Goal: Obtain resource: Download file/media

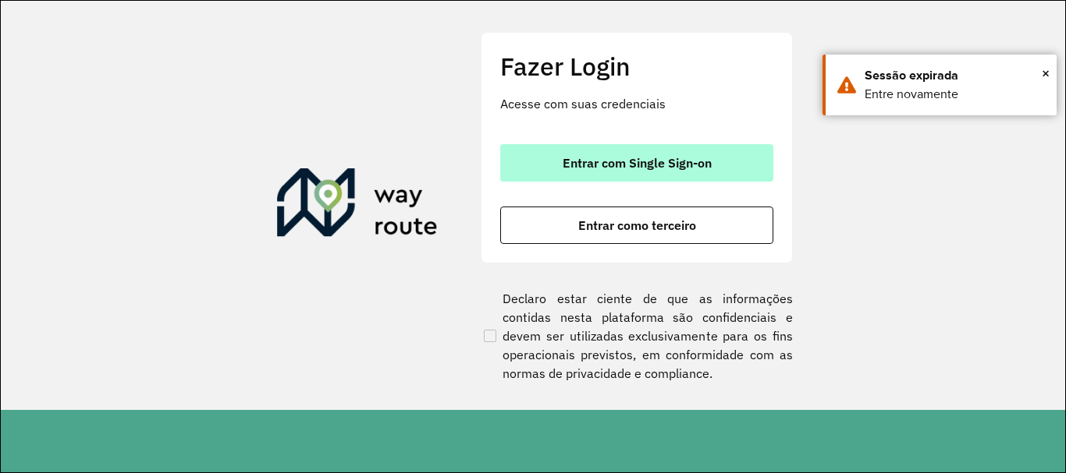
click at [651, 168] on span "Entrar com Single Sign-on" at bounding box center [636, 163] width 149 height 12
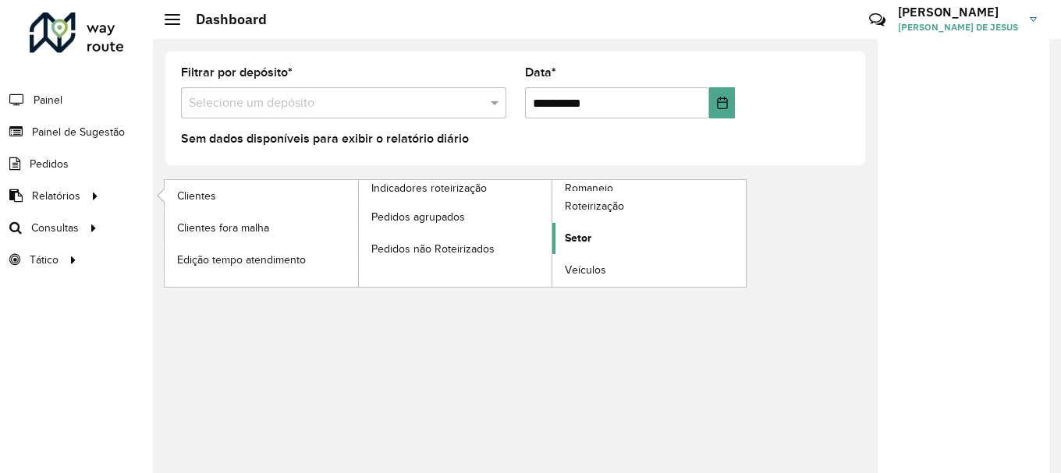
click at [612, 239] on link "Setor" at bounding box center [648, 238] width 193 height 31
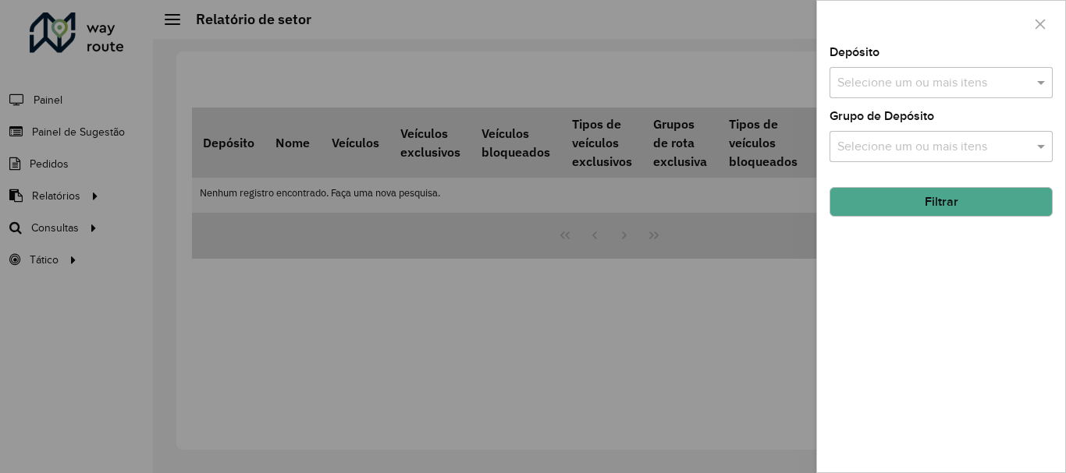
click at [924, 92] on input "text" at bounding box center [933, 83] width 200 height 19
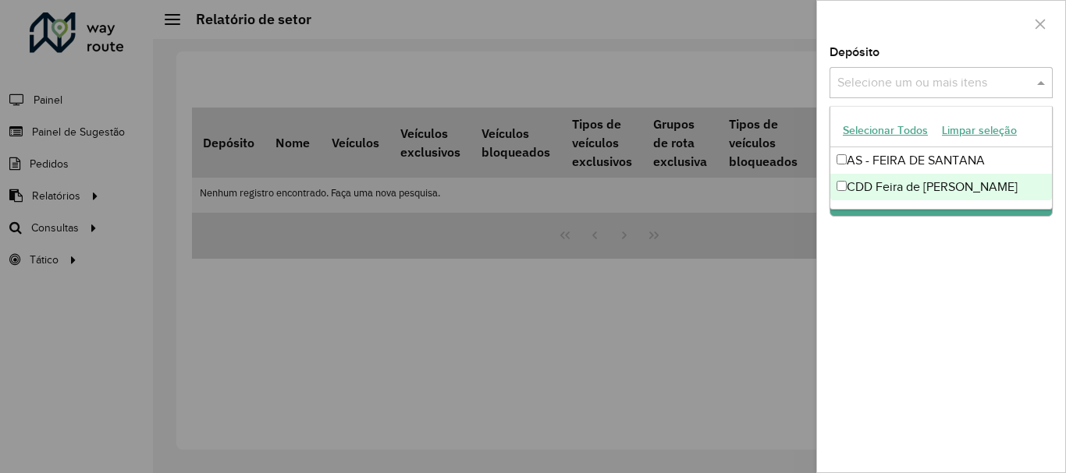
click at [889, 179] on div "CDD Feira de Santana" at bounding box center [941, 187] width 222 height 27
click at [899, 274] on div "Depósito Selecione um ou mais itens CDD Feira de Santana × × Grupo de Depósito …" at bounding box center [941, 260] width 248 height 426
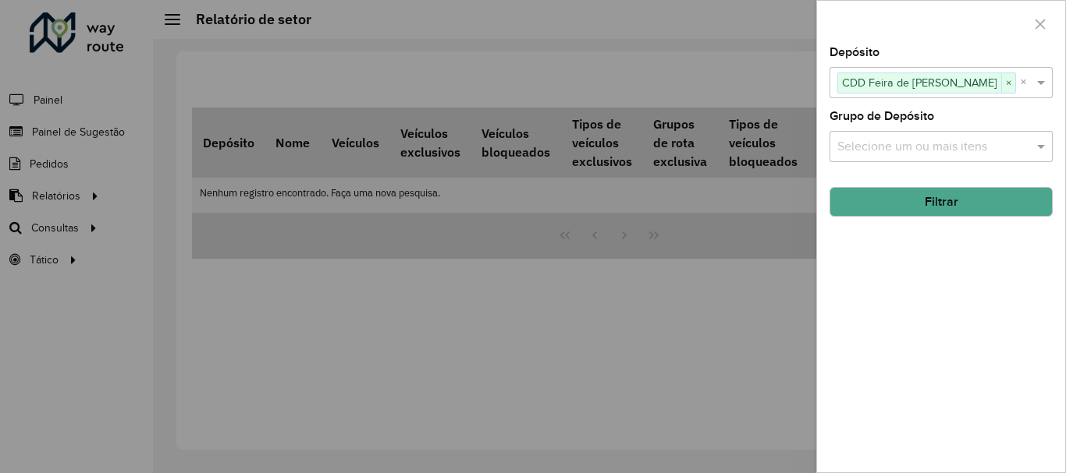
click at [921, 208] on button "Filtrar" at bounding box center [940, 202] width 223 height 30
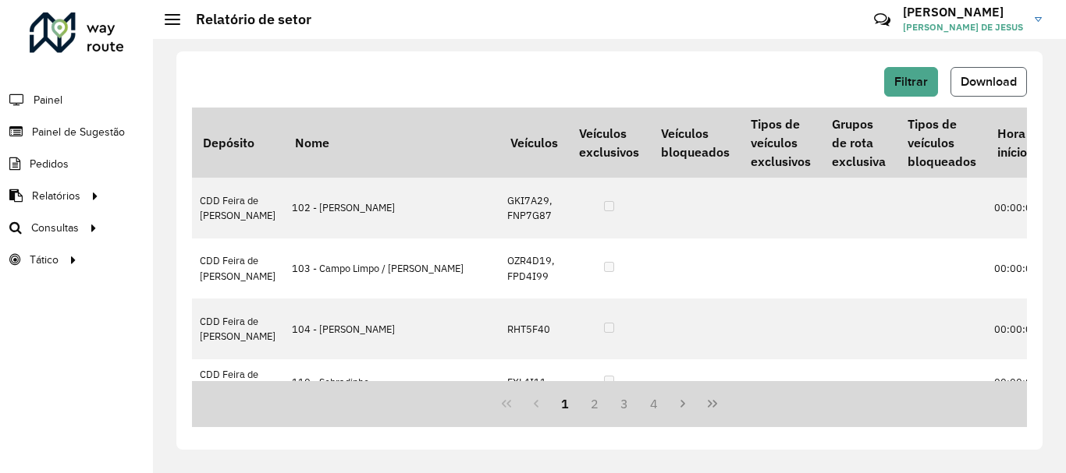
click at [995, 73] on button "Download" at bounding box center [988, 82] width 76 height 30
click at [194, 258] on span "Setores" at bounding box center [196, 260] width 38 height 16
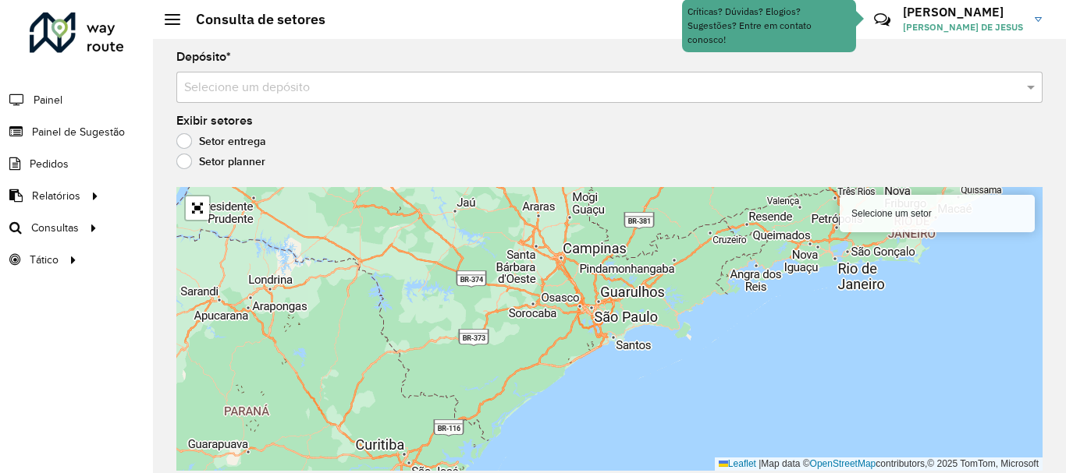
click at [307, 88] on input "text" at bounding box center [593, 88] width 819 height 19
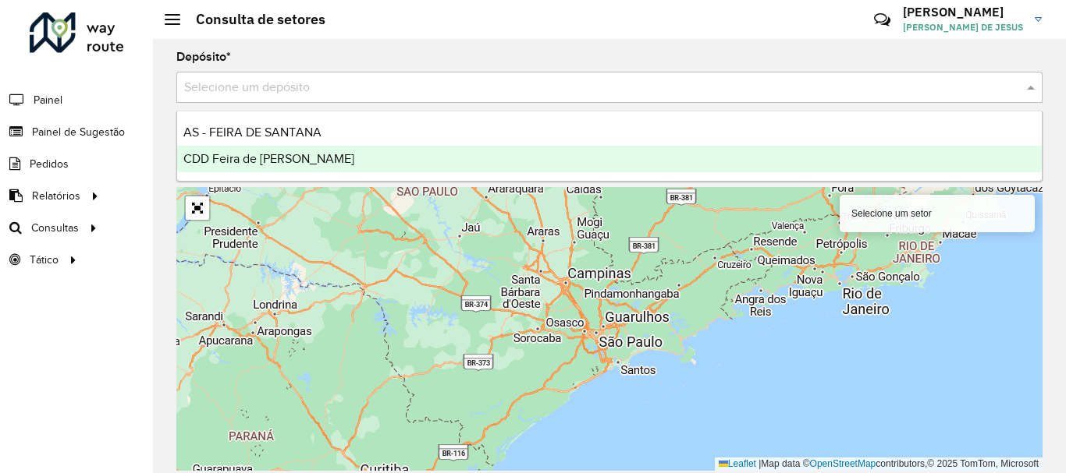
click at [264, 160] on span "CDD Feira de Santana" at bounding box center [268, 158] width 171 height 13
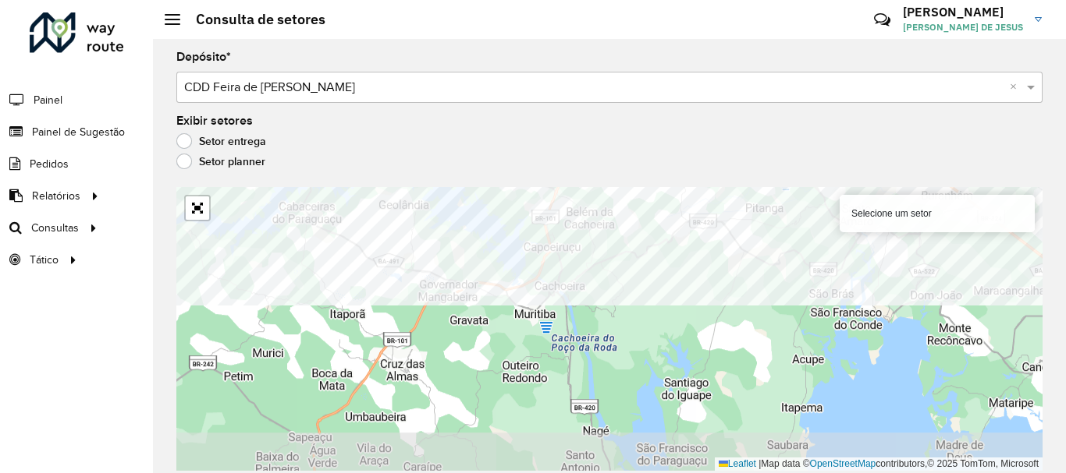
click at [585, 186] on div "Depósito * Selecione um depósito × CDD Feira de Santana × Exibir setores Setor …" at bounding box center [609, 256] width 913 height 434
